Goal: Information Seeking & Learning: Learn about a topic

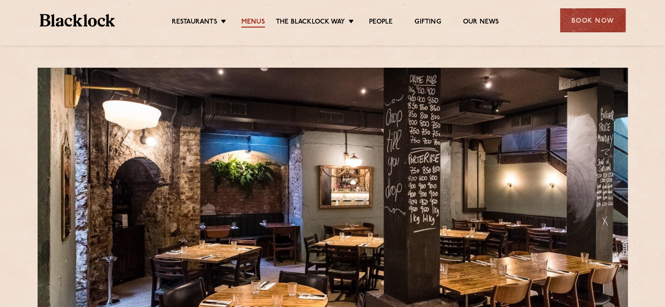
click at [253, 18] on link "Menus" at bounding box center [253, 23] width 24 height 10
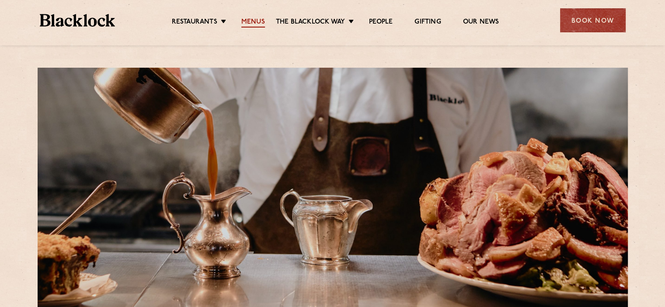
click at [250, 22] on link "Menus" at bounding box center [253, 23] width 24 height 10
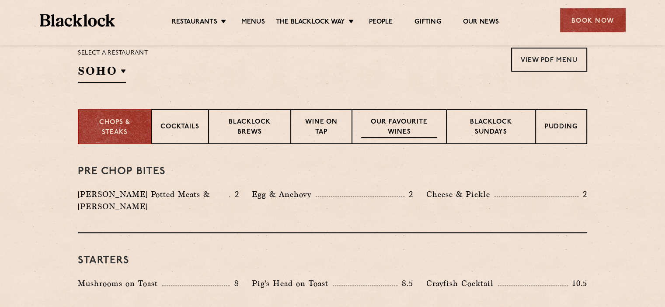
scroll to position [306, 0]
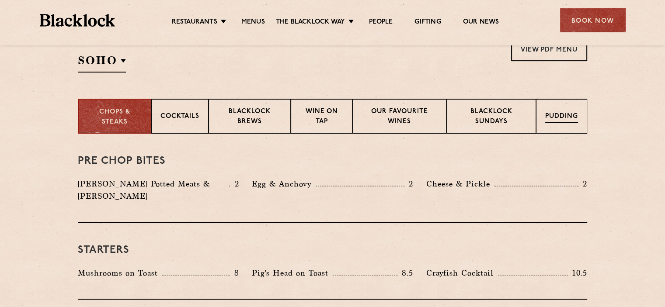
click at [547, 128] on div "Pudding" at bounding box center [561, 116] width 51 height 35
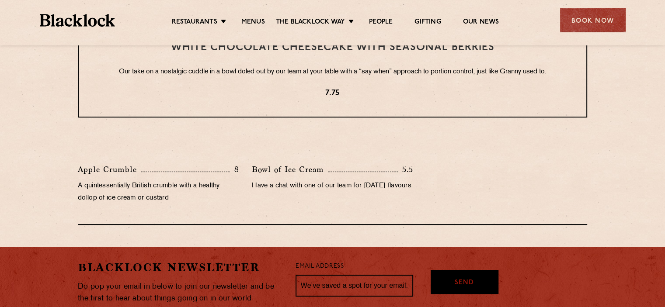
scroll to position [437, 0]
